Goal: Find specific page/section: Find specific page/section

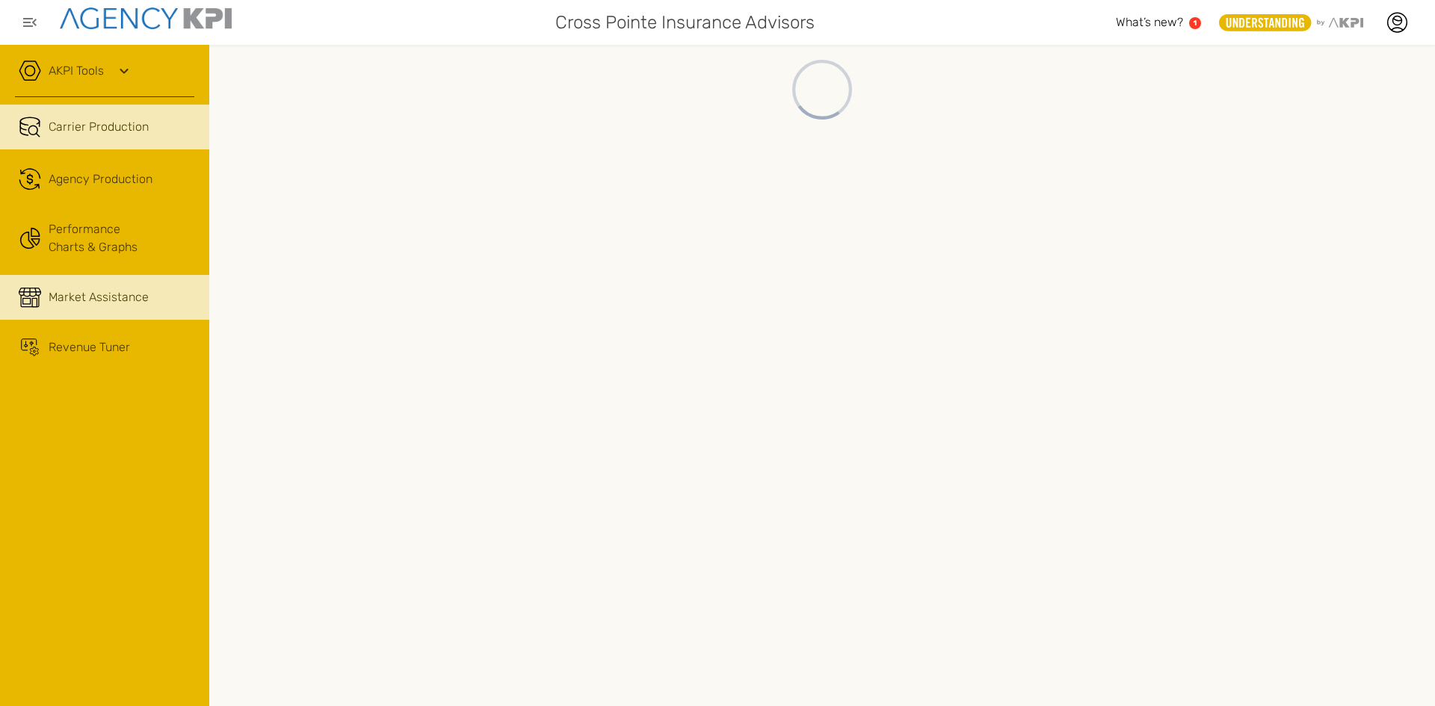
click at [94, 287] on link "Market Assistance" at bounding box center [104, 297] width 209 height 45
click at [115, 299] on span "Market Assistance" at bounding box center [99, 297] width 100 height 18
